Goal: Information Seeking & Learning: Check status

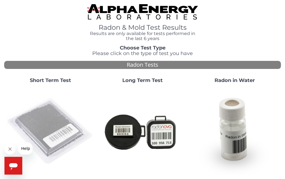
click at [44, 126] on img at bounding box center [50, 132] width 88 height 88
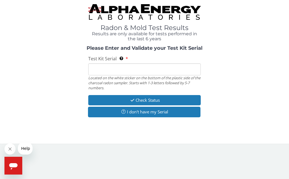
click at [95, 73] on input "Test Kit Serial Located on the white sticker on the bottom of the plastic side …" at bounding box center [144, 70] width 112 height 12
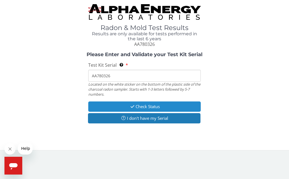
type input "AA780326"
click at [106, 103] on button "Check Status" at bounding box center [144, 107] width 112 height 10
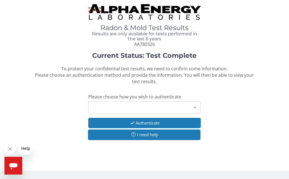
click at [194, 106] on div at bounding box center [194, 107] width 11 height 11
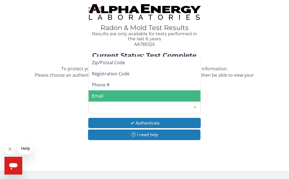
click at [150, 97] on span "Email" at bounding box center [145, 96] width 112 height 11
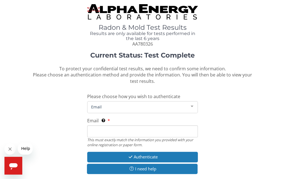
click at [115, 130] on input "Email This must exactly match the information you provided with your online reg…" at bounding box center [142, 132] width 111 height 12
type input "[PERSON_NAME][EMAIL_ADDRESS][DOMAIN_NAME]"
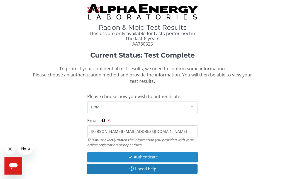
click at [123, 157] on button "Authenticate" at bounding box center [142, 157] width 111 height 10
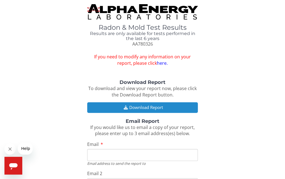
click at [107, 106] on button "Download Report" at bounding box center [142, 108] width 111 height 10
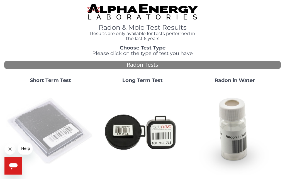
click at [51, 125] on img at bounding box center [50, 132] width 88 height 88
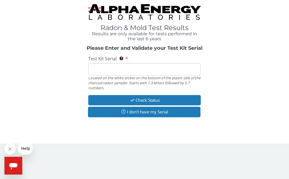
click at [98, 69] on input "Test Kit Serial Located on the white sticker on the bottom of the plastic side …" at bounding box center [144, 70] width 112 height 12
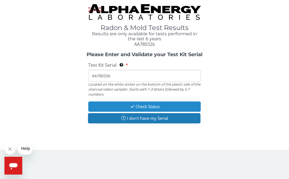
type input "AA780326"
click at [109, 108] on button "Check Status" at bounding box center [144, 107] width 112 height 10
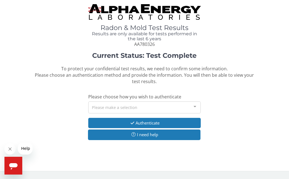
click at [196, 105] on div at bounding box center [194, 107] width 11 height 11
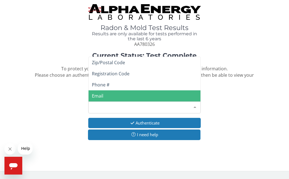
click at [106, 96] on span "Email" at bounding box center [145, 96] width 112 height 11
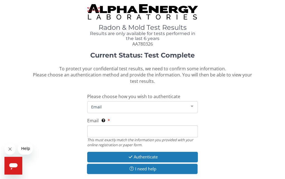
click at [117, 130] on input "Email This must exactly match the information you provided with your online reg…" at bounding box center [142, 132] width 111 height 12
type input "[PERSON_NAME][EMAIL_ADDRESS][DOMAIN_NAME]"
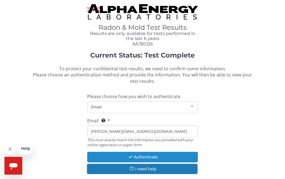
click at [128, 156] on icon "button" at bounding box center [130, 157] width 6 height 4
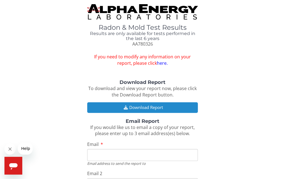
click at [130, 106] on button "Download Report" at bounding box center [142, 108] width 111 height 10
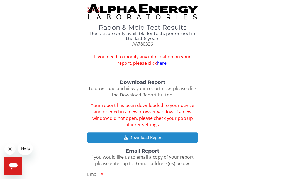
click at [116, 134] on button "Download Report" at bounding box center [142, 138] width 111 height 10
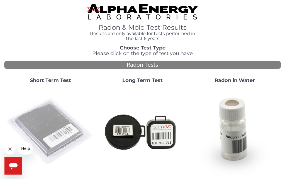
click at [43, 114] on img at bounding box center [50, 132] width 88 height 88
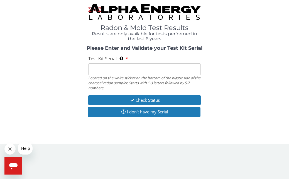
click at [91, 66] on input "Test Kit Serial Located on the white sticker on the bottom of the plastic side …" at bounding box center [144, 70] width 112 height 12
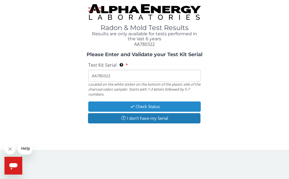
type input "AA780322"
click at [109, 109] on button "Check Status" at bounding box center [144, 107] width 112 height 10
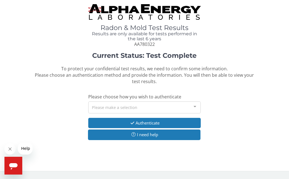
click at [195, 108] on div at bounding box center [194, 107] width 11 height 11
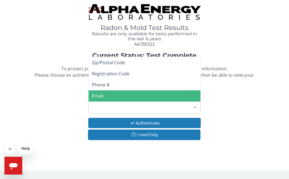
click at [92, 96] on span "Email" at bounding box center [97, 96] width 11 height 6
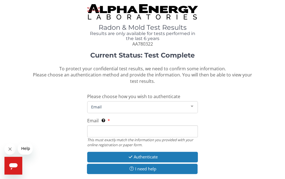
click at [105, 131] on input "Email This must exactly match the information you provided with your online reg…" at bounding box center [142, 132] width 111 height 12
type input "[PERSON_NAME][EMAIL_ADDRESS][DOMAIN_NAME]"
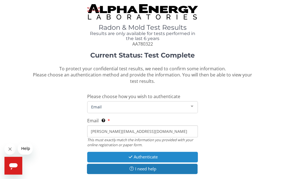
click at [125, 155] on button "Authenticate" at bounding box center [142, 157] width 111 height 10
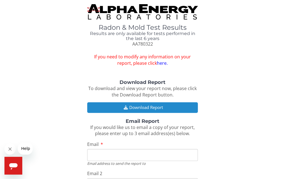
click at [114, 107] on button "Download Report" at bounding box center [142, 108] width 111 height 10
